Goal: Information Seeking & Learning: Learn about a topic

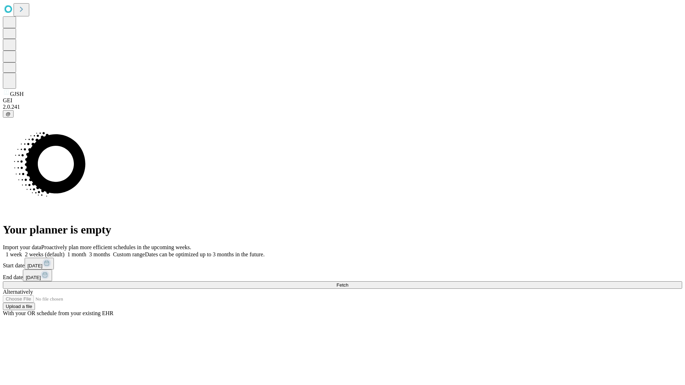
click at [348, 282] on span "Fetch" at bounding box center [342, 284] width 12 height 5
